Goal: Find specific page/section: Find specific page/section

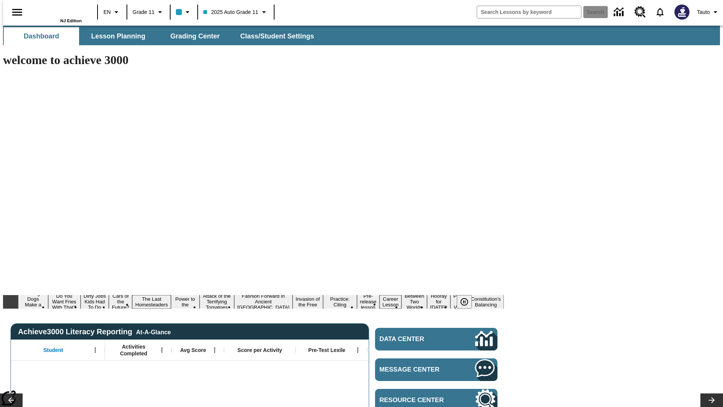
type input "-1"
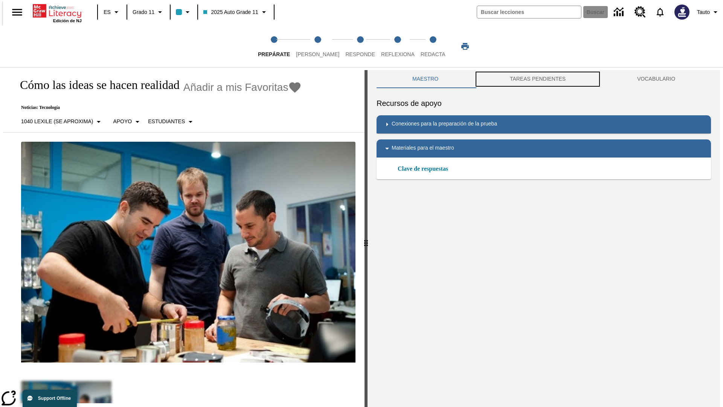
click at [538, 79] on button "TAREAS PENDIENTES" at bounding box center [537, 79] width 127 height 18
